Goal: Information Seeking & Learning: Learn about a topic

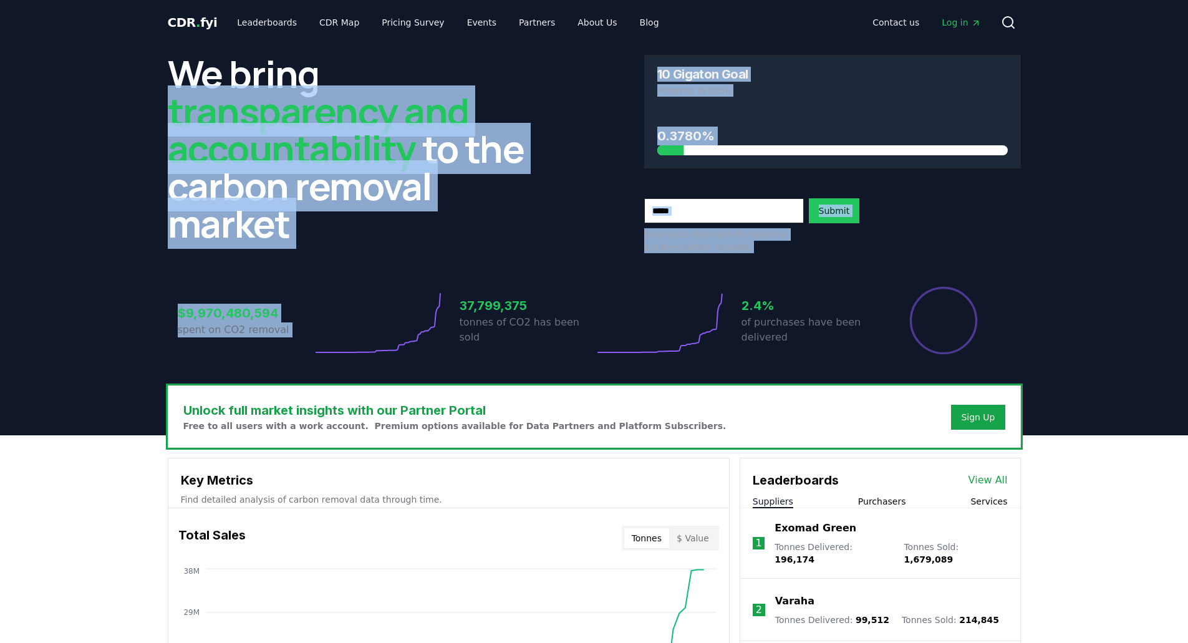
drag, startPoint x: 167, startPoint y: 108, endPoint x: 340, endPoint y: 287, distance: 249.6
click at [340, 287] on div "We bring transparency and accountability to the carbon removal market 10 Gigato…" at bounding box center [594, 215] width 873 height 340
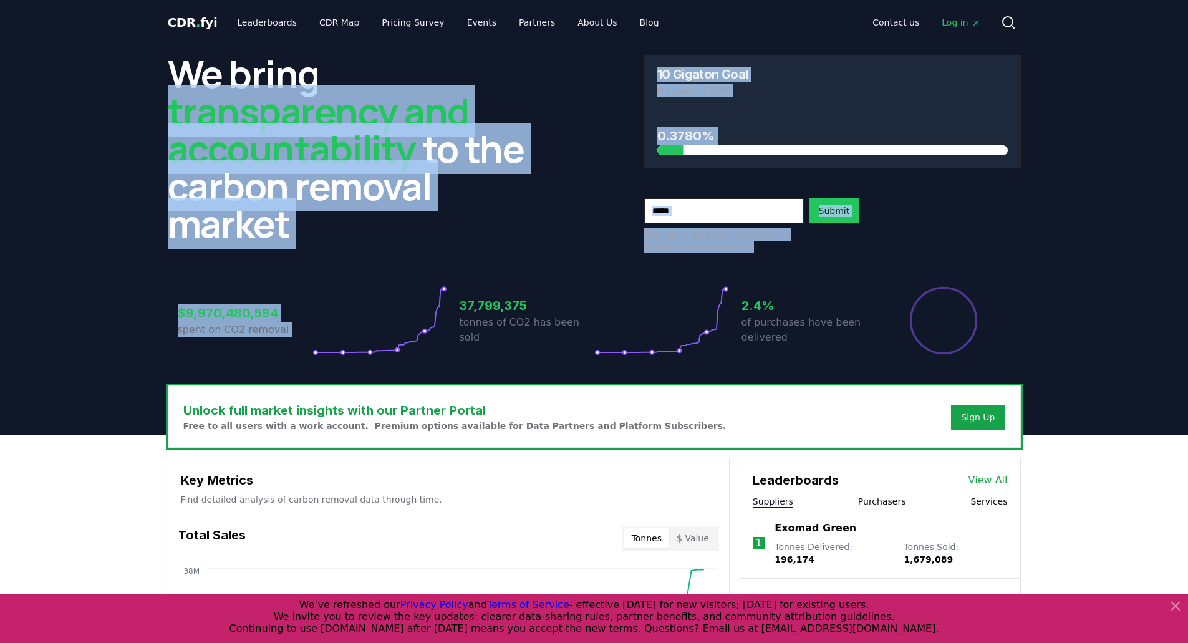
click at [276, 198] on h2 "We bring transparency and accountability to the carbon removal market" at bounding box center [356, 148] width 377 height 187
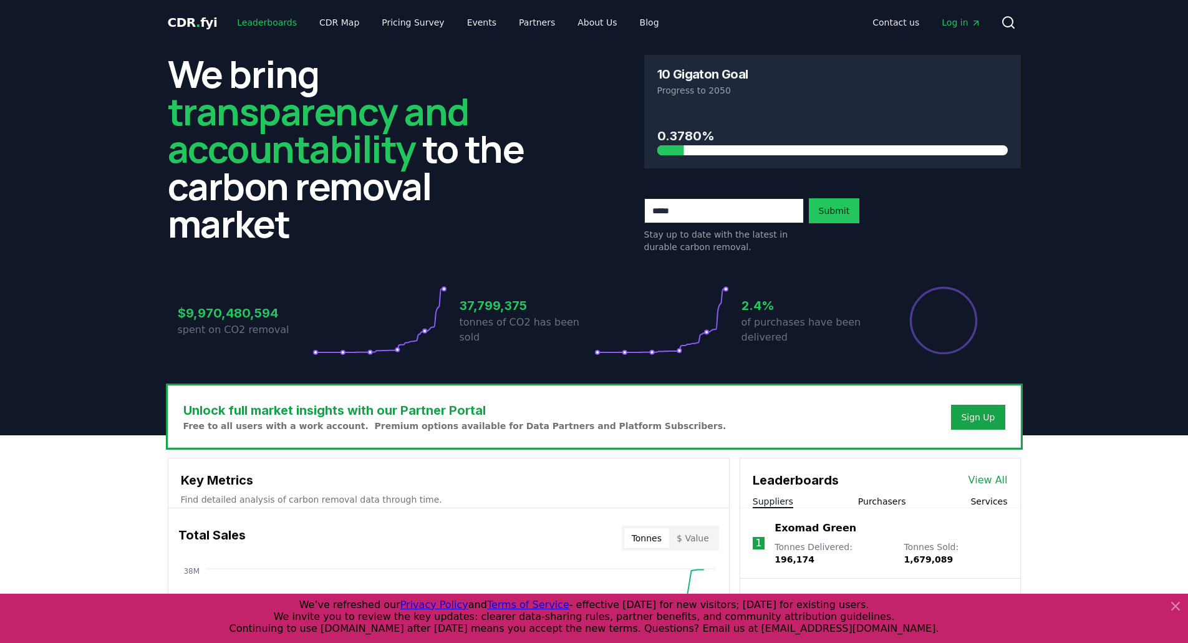
click at [249, 20] on link "Leaderboards" at bounding box center [267, 22] width 80 height 22
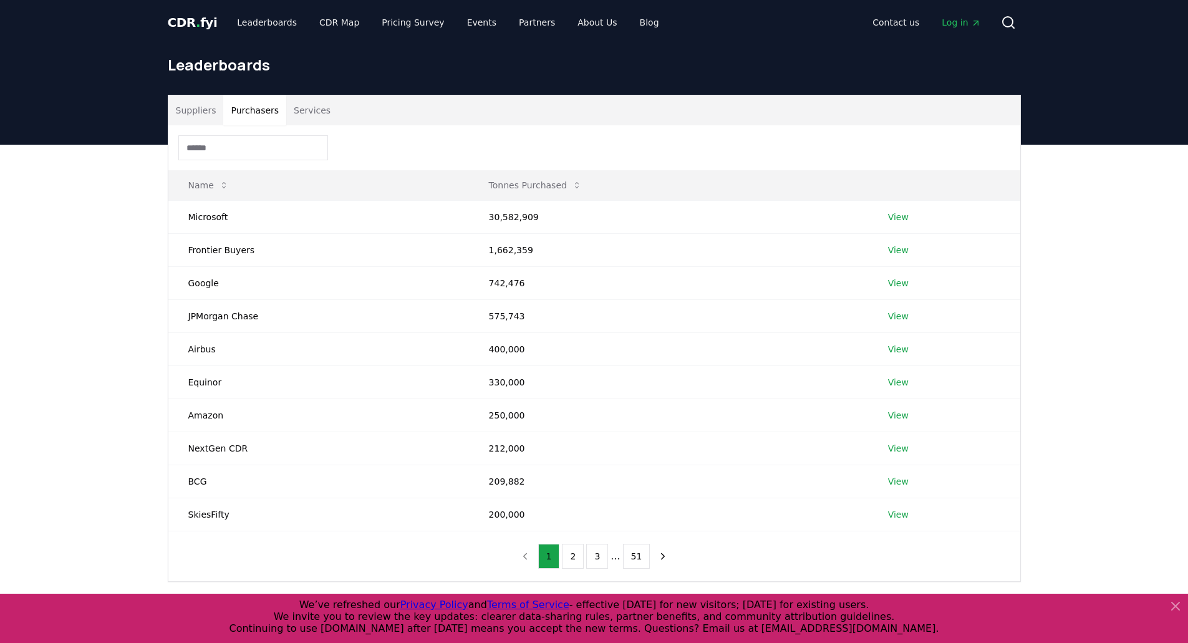
click at [250, 102] on button "Purchasers" at bounding box center [254, 110] width 63 height 30
